Goal: Check status: Check status

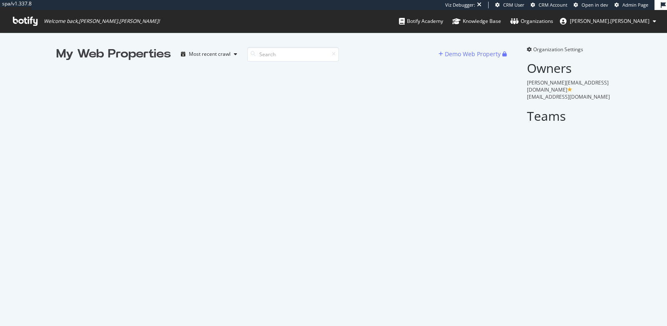
scroll to position [326, 667]
type input "r"
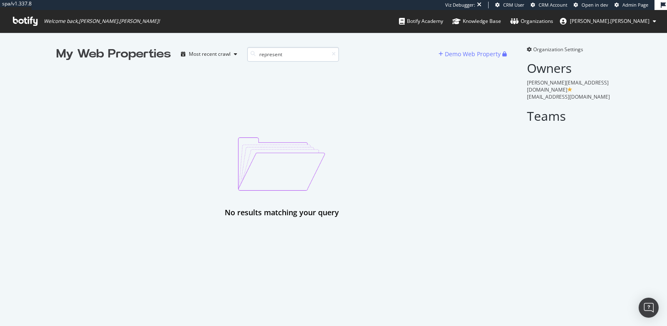
type input "represent"
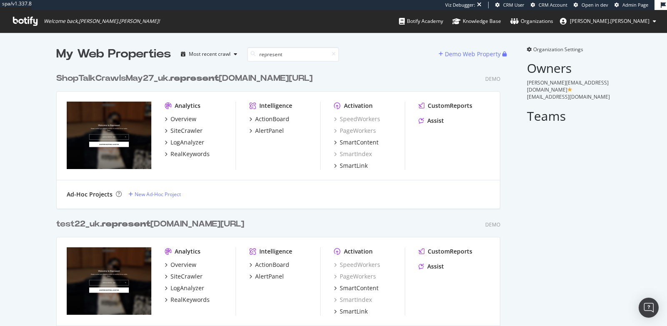
scroll to position [437, 450]
click at [174, 77] on b "represent" at bounding box center [194, 78] width 49 height 8
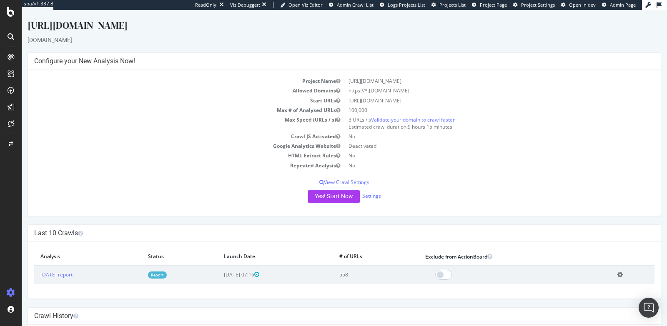
click at [67, 277] on td "[DATE] report" at bounding box center [87, 274] width 107 height 19
click at [67, 275] on link "[DATE] report" at bounding box center [56, 274] width 32 height 7
